Goal: Task Accomplishment & Management: Use online tool/utility

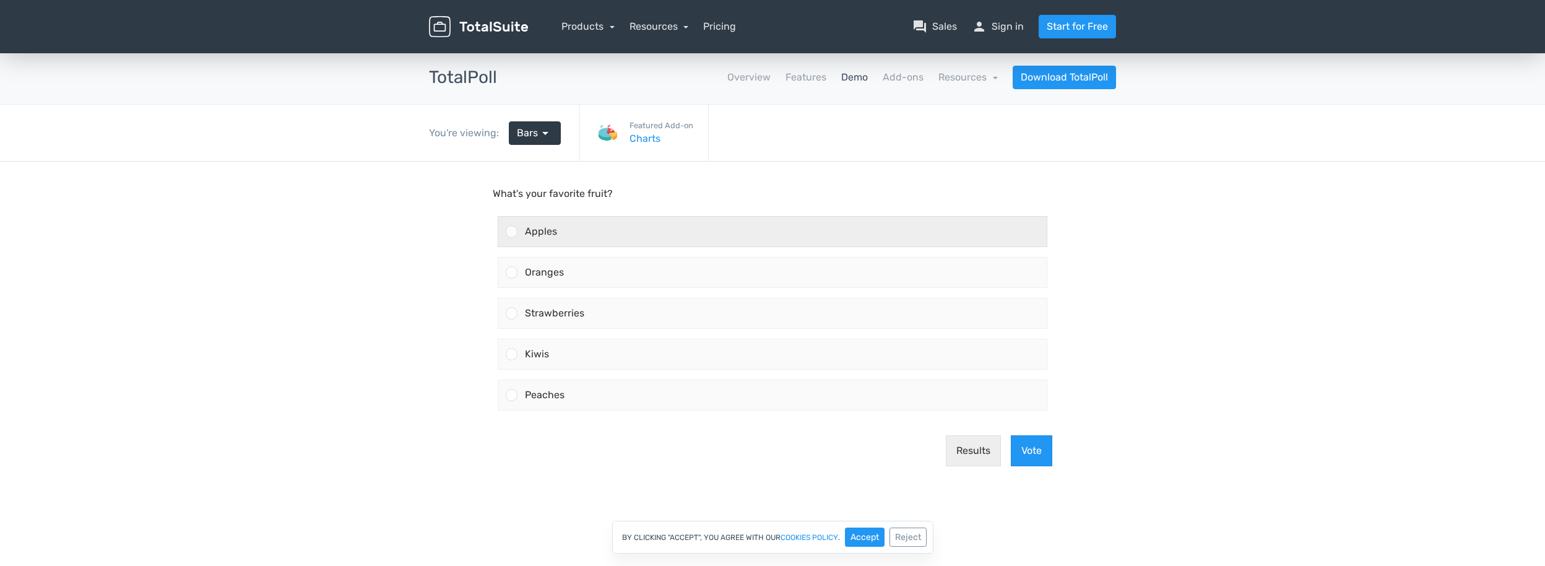
click at [514, 227] on div at bounding box center [512, 231] width 12 height 12
click at [512, 231] on input "Apples" at bounding box center [512, 231] width 0 height 0
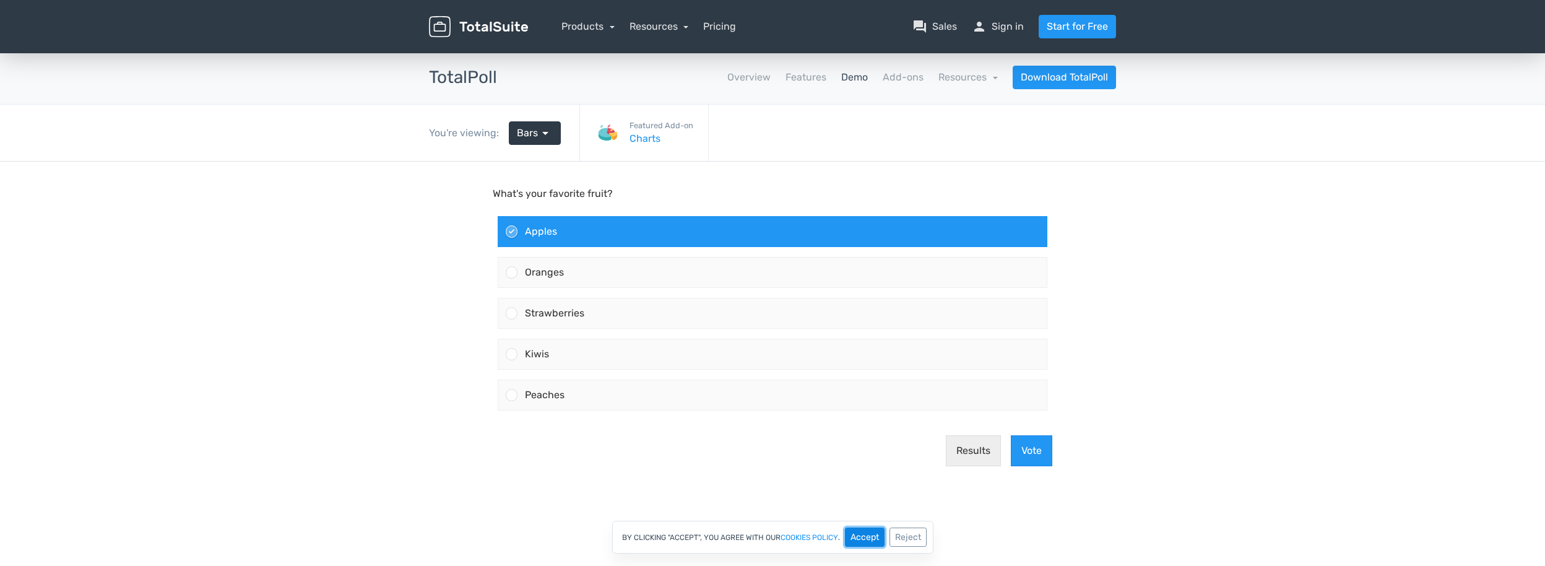
click at [866, 535] on button "Accept" at bounding box center [865, 536] width 40 height 19
click at [1035, 446] on button "Vote" at bounding box center [1031, 450] width 41 height 31
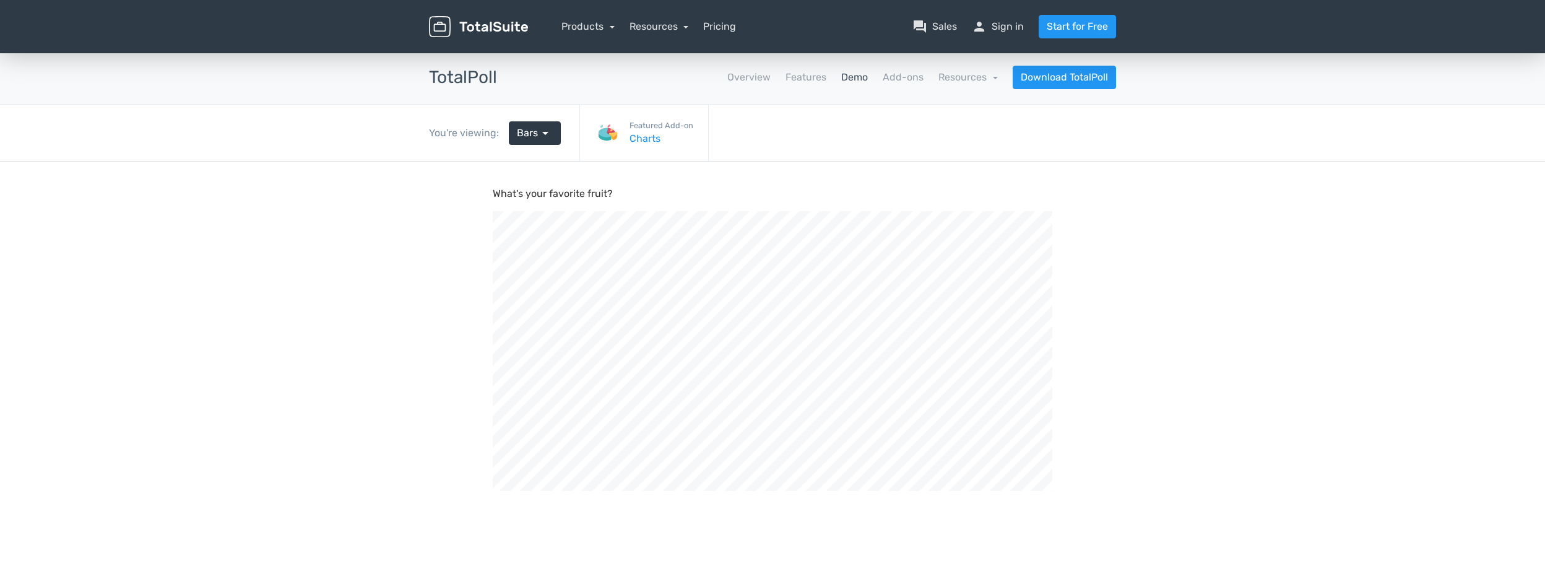
scroll to position [418, 1545]
click at [643, 137] on link "Charts" at bounding box center [661, 138] width 64 height 15
